Goal: Transaction & Acquisition: Purchase product/service

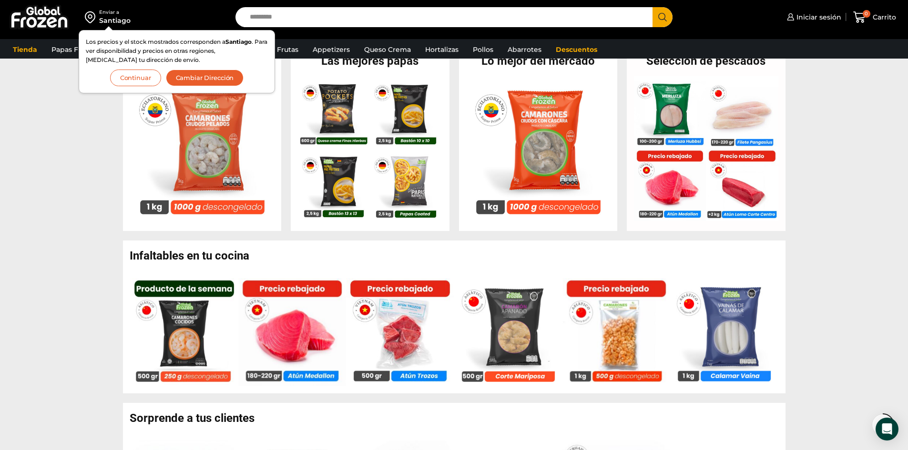
scroll to position [415, 0]
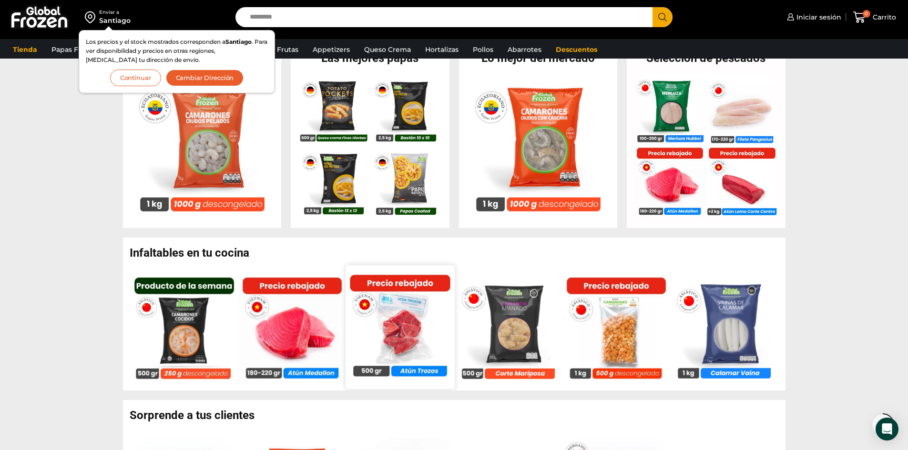
click at [372, 339] on img at bounding box center [400, 327] width 109 height 109
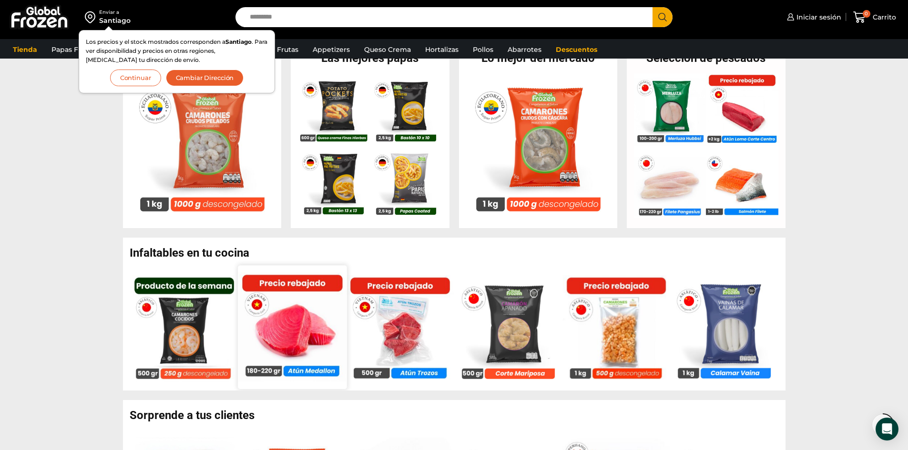
click at [273, 332] on img at bounding box center [291, 327] width 109 height 109
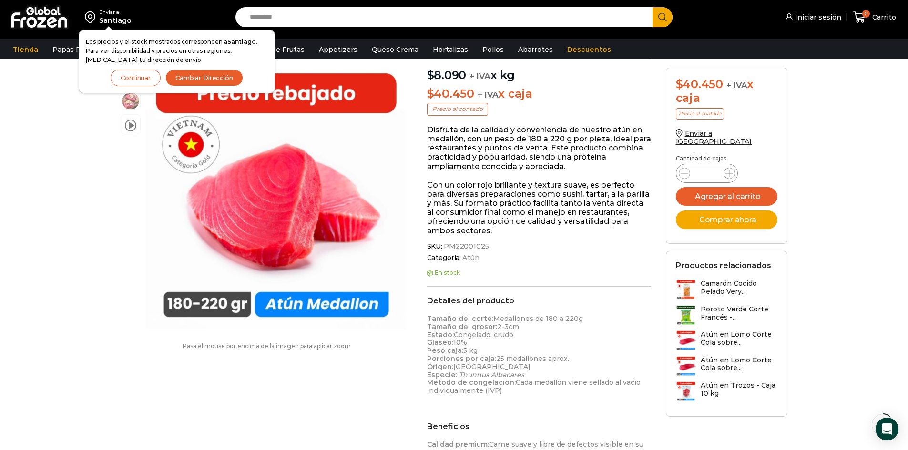
scroll to position [119, 0]
